Goal: Find specific page/section: Find specific page/section

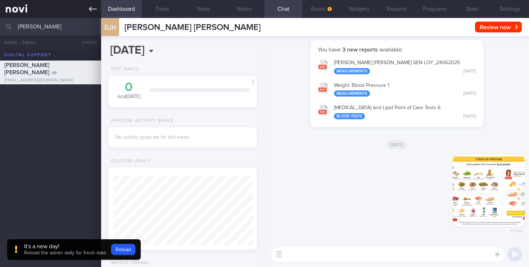
click at [0, 12] on div "Patients New Users Coaches [PERSON_NAME] All active patients Assigned patients …" at bounding box center [264, 133] width 529 height 267
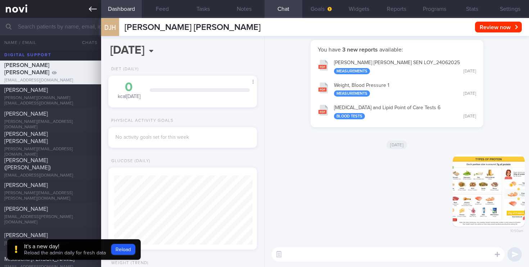
type input "i"
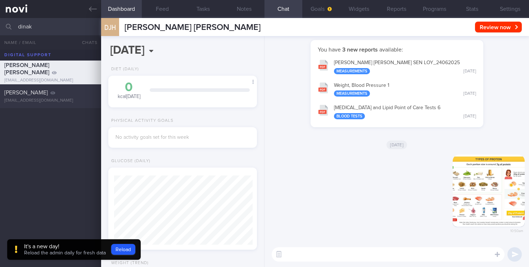
type input "dinak"
click at [50, 103] on div "[PERSON_NAME] [EMAIL_ADDRESS][DOMAIN_NAME] 5.3 9.9 1.9 [DATE]" at bounding box center [264, 96] width 529 height 24
type input "[DATE]"
select select "4"
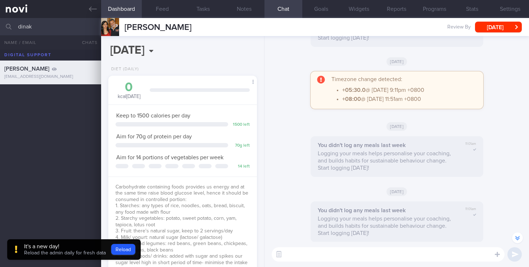
scroll to position [-2998, 0]
